Goal: Task Accomplishment & Management: Manage account settings

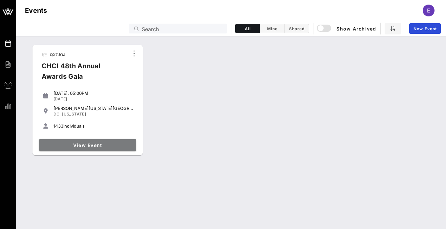
click at [114, 142] on link "View Event" at bounding box center [87, 145] width 97 height 12
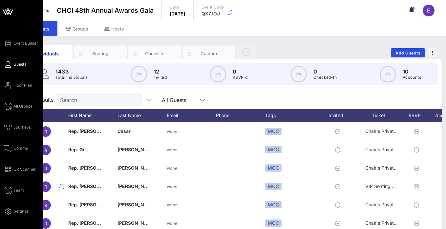
click at [12, 68] on link "Guests" at bounding box center [15, 64] width 22 height 8
click at [19, 63] on span "Guests" at bounding box center [19, 64] width 13 height 6
click at [21, 86] on span "Floor Plan" at bounding box center [22, 85] width 19 height 6
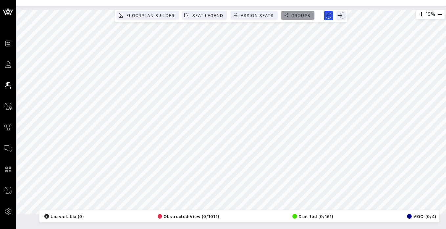
click at [299, 17] on span "Groups" at bounding box center [301, 15] width 20 height 5
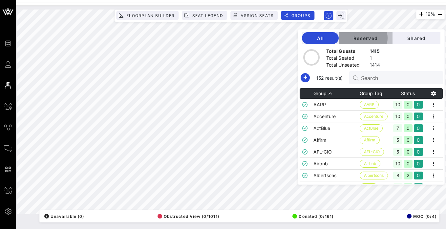
click at [375, 39] on span "Reserved" at bounding box center [365, 38] width 43 height 6
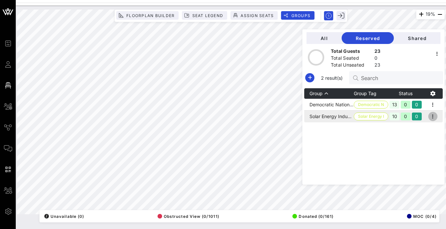
click at [436, 117] on icon "button" at bounding box center [433, 117] width 8 height 8
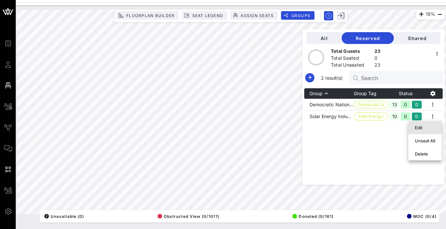
click at [425, 129] on div "Edit" at bounding box center [425, 127] width 20 height 5
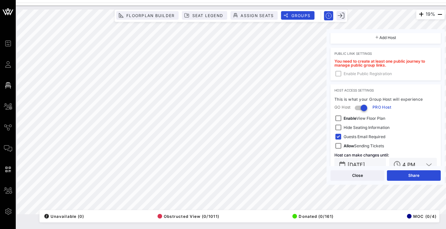
scroll to position [197, 0]
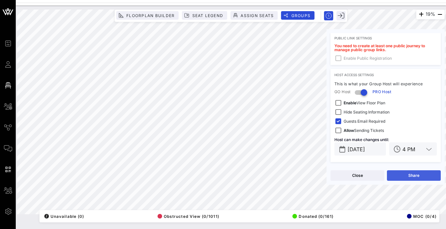
click at [412, 179] on button "Share" at bounding box center [414, 175] width 54 height 11
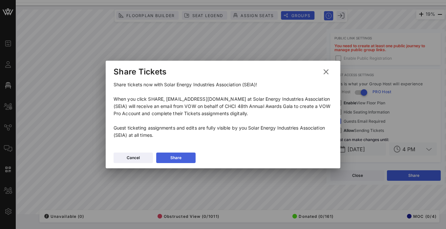
click at [185, 160] on button "Share" at bounding box center [175, 158] width 39 height 11
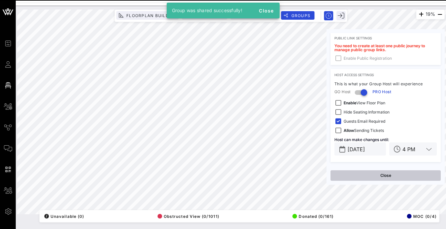
click at [393, 177] on button "Close" at bounding box center [386, 175] width 110 height 11
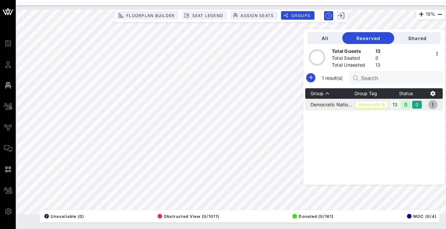
click at [434, 104] on icon "button" at bounding box center [433, 105] width 8 height 8
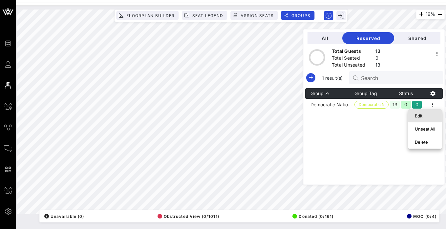
click at [423, 115] on div "Edit" at bounding box center [425, 115] width 20 height 5
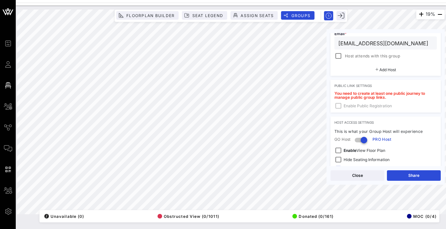
scroll to position [209, 0]
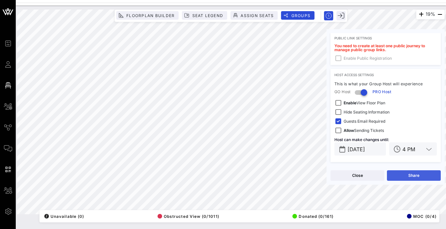
click at [412, 180] on button "Share" at bounding box center [414, 175] width 54 height 11
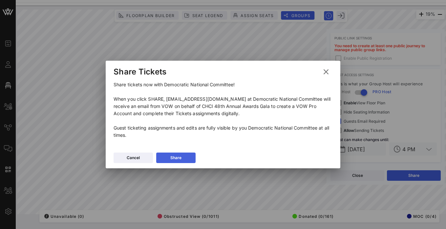
click at [172, 160] on div "Share" at bounding box center [175, 158] width 11 height 7
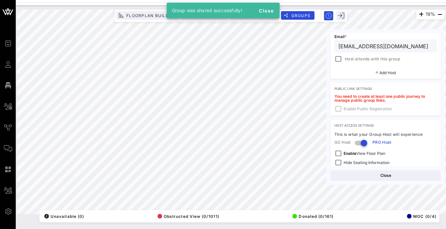
scroll to position [48, 0]
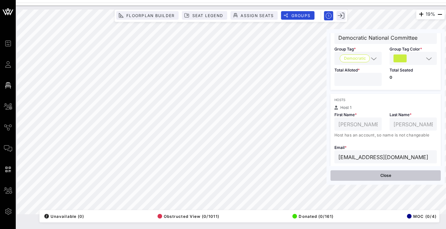
click at [402, 180] on button "Close" at bounding box center [386, 175] width 110 height 11
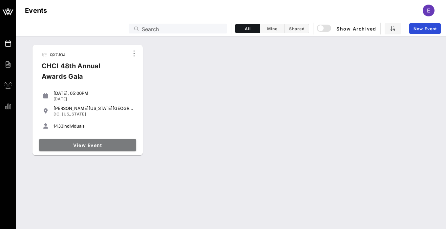
click at [69, 145] on span "View Event" at bounding box center [88, 146] width 92 height 6
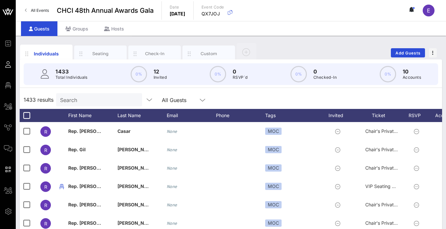
click at [81, 103] on input "Search" at bounding box center [98, 100] width 77 height 9
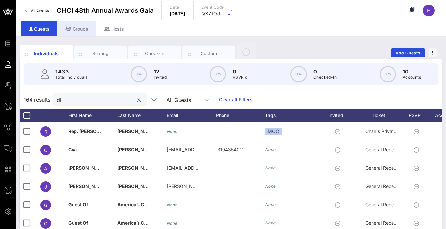
type input "di"
click at [75, 30] on div "Groups" at bounding box center [76, 28] width 39 height 15
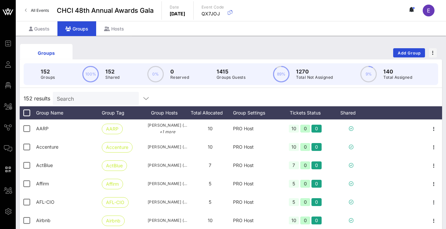
click at [81, 95] on input "Search" at bounding box center [95, 98] width 77 height 9
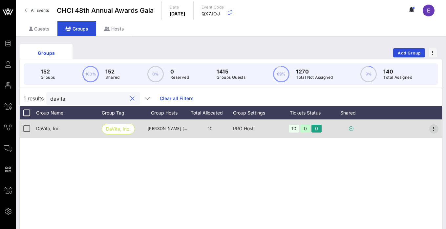
type input "davita"
click at [436, 129] on icon "button" at bounding box center [434, 129] width 8 height 8
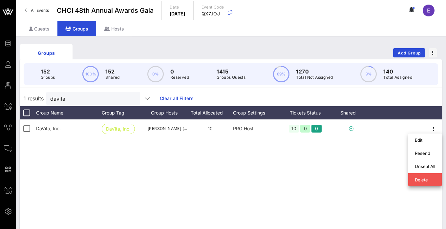
click at [316, 178] on div "DaVita, Inc. DaVita, Inc. Andy Vargas (andy.vargas@davita.com) 10 PRO Host 10 0…" at bounding box center [231, 218] width 423 height 197
